Goal: Transaction & Acquisition: Purchase product/service

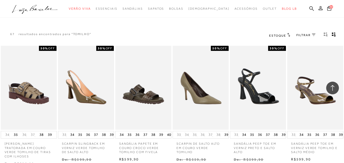
click at [309, 8] on icon at bounding box center [311, 8] width 5 height 5
paste input "1309000210"
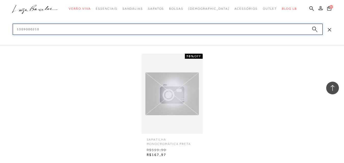
type input "1309000210"
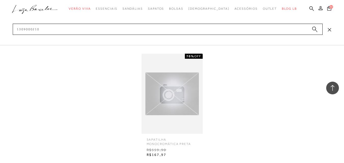
click at [159, 83] on img at bounding box center [171, 94] width 61 height 43
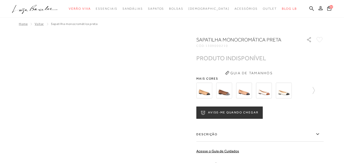
click at [223, 45] on span "1309000210" at bounding box center [216, 46] width 23 height 4
copy span "1309000210"
click at [309, 7] on icon at bounding box center [311, 8] width 5 height 5
paste input "130900029"
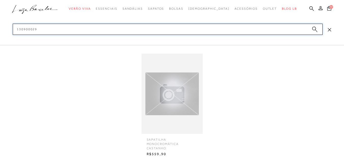
type input "130900029"
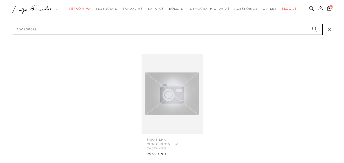
click at [172, 94] on img at bounding box center [171, 94] width 61 height 43
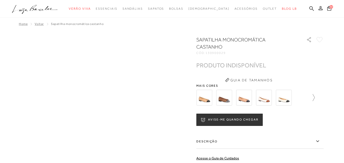
click at [314, 95] on icon at bounding box center [310, 97] width 7 height 7
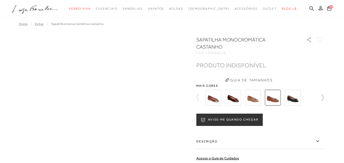
click at [316, 95] on div at bounding box center [259, 97] width 127 height 19
